Goal: Task Accomplishment & Management: Manage account settings

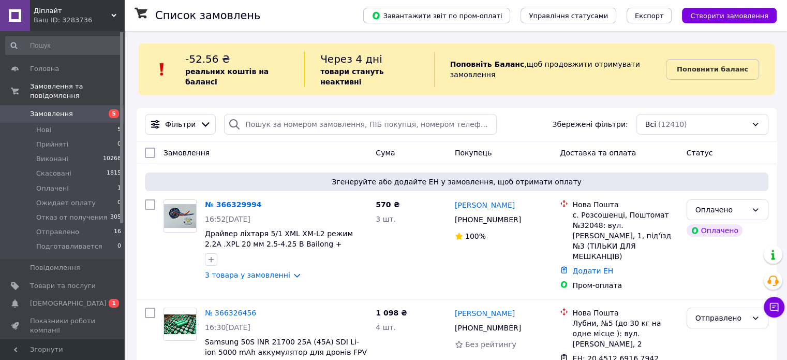
scroll to position [1087, 0]
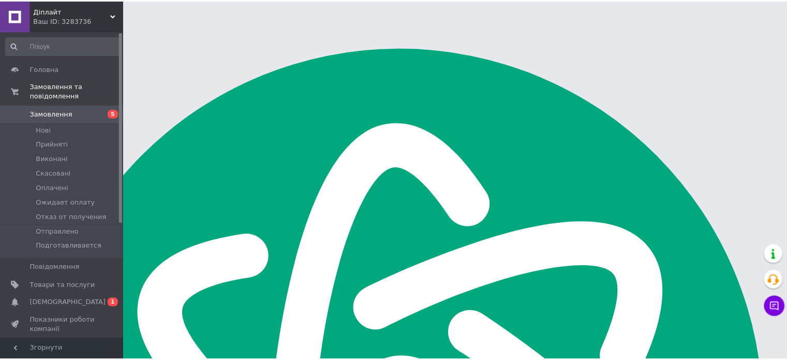
scroll to position [1087, 0]
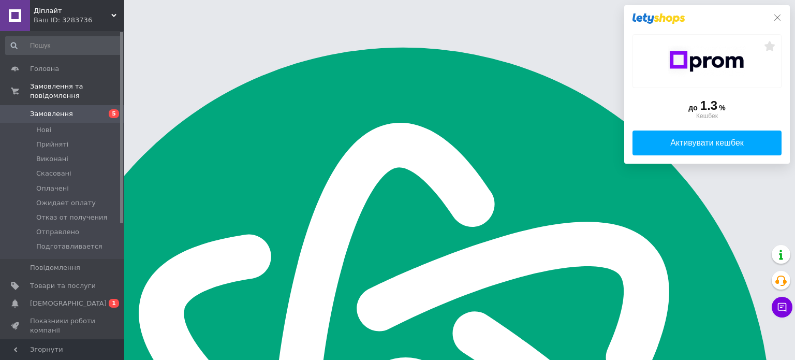
click at [778, 19] on icon at bounding box center [777, 17] width 8 height 8
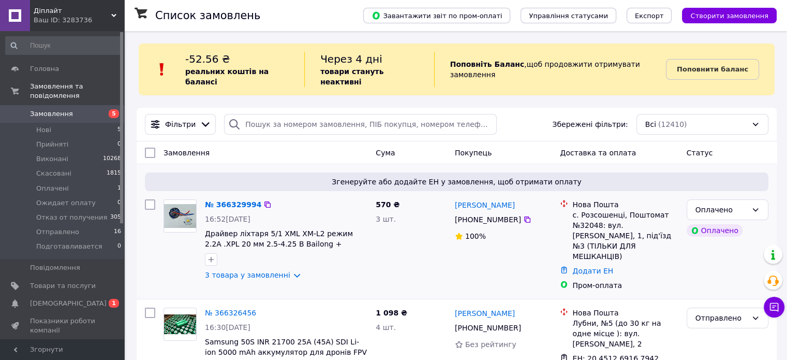
scroll to position [52, 0]
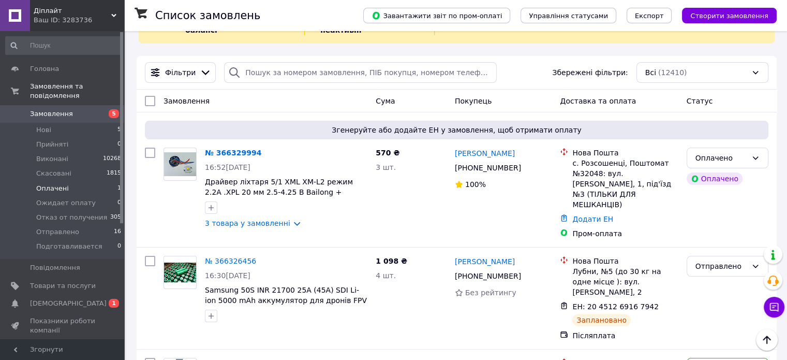
click at [63, 184] on span "Оплачені" at bounding box center [52, 188] width 33 height 9
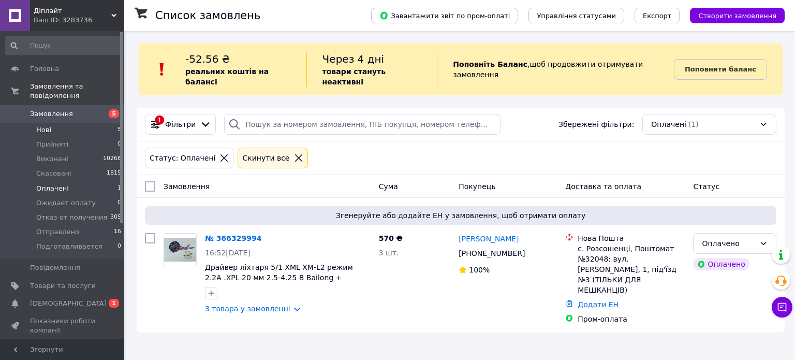
click at [61, 124] on li "Нові 5" at bounding box center [63, 130] width 127 height 14
